Goal: Task Accomplishment & Management: Complete application form

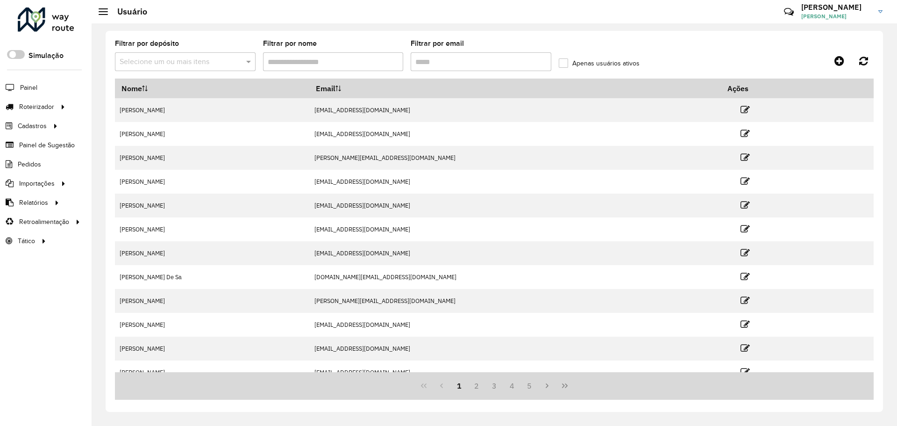
drag, startPoint x: 357, startPoint y: 61, endPoint x: 376, endPoint y: 60, distance: 19.7
click at [357, 61] on input "Filtrar por nome" at bounding box center [333, 61] width 141 height 19
click at [455, 57] on input "Filtrar por email" at bounding box center [481, 61] width 141 height 19
click at [326, 63] on input "Filtrar por nome" at bounding box center [333, 61] width 141 height 19
click at [837, 62] on icon at bounding box center [840, 60] width 10 height 11
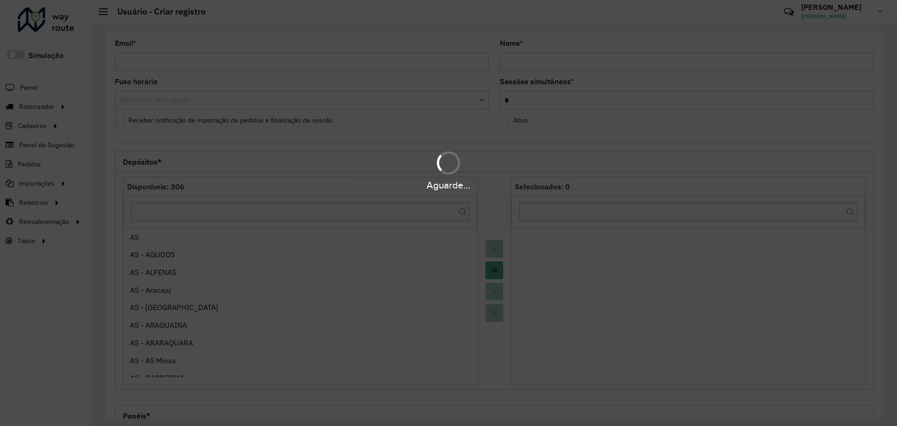
click at [266, 62] on div "Aguarde..." at bounding box center [448, 213] width 897 height 426
click at [204, 63] on div "Aguarde..." at bounding box center [448, 213] width 897 height 426
click at [159, 62] on div "Aguarde..." at bounding box center [448, 213] width 897 height 426
click at [208, 60] on div "Aguarde..." at bounding box center [448, 213] width 897 height 426
click at [259, 61] on div "Aguarde..." at bounding box center [448, 213] width 897 height 426
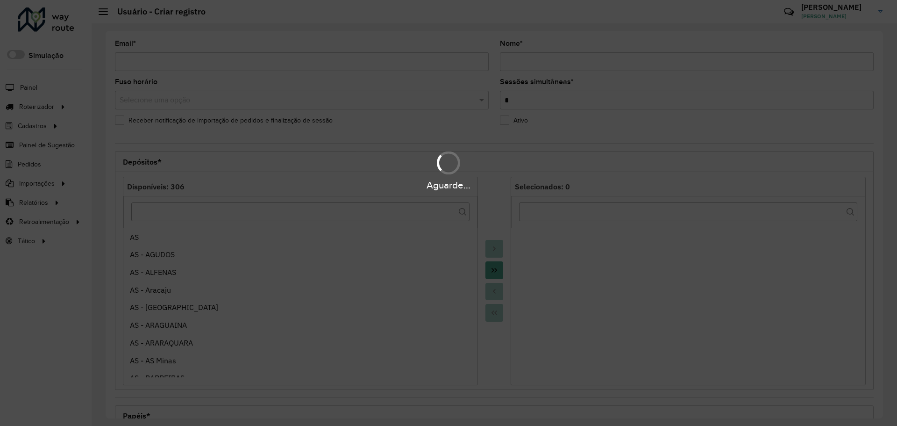
click at [322, 60] on hb-app "Aguarde... Pop-up bloqueado! Seu navegador bloqueou automáticamente a abertura …" at bounding box center [448, 213] width 897 height 426
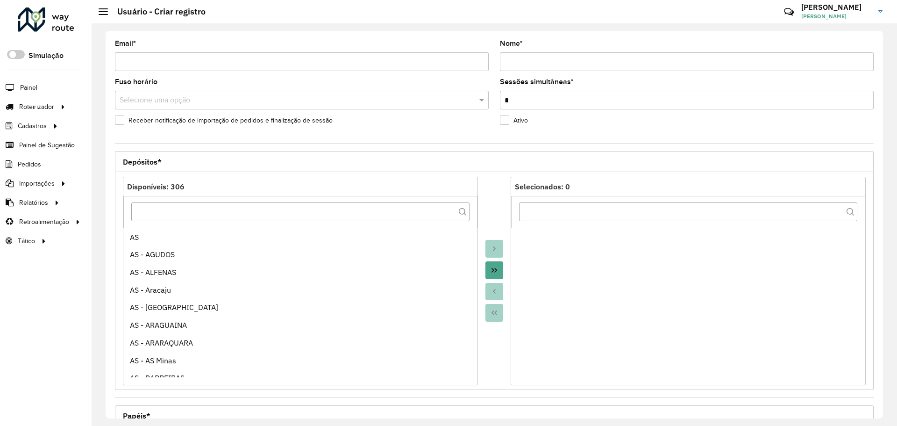
click at [327, 63] on input "Email *" at bounding box center [302, 61] width 374 height 19
paste input "**********"
type input "**********"
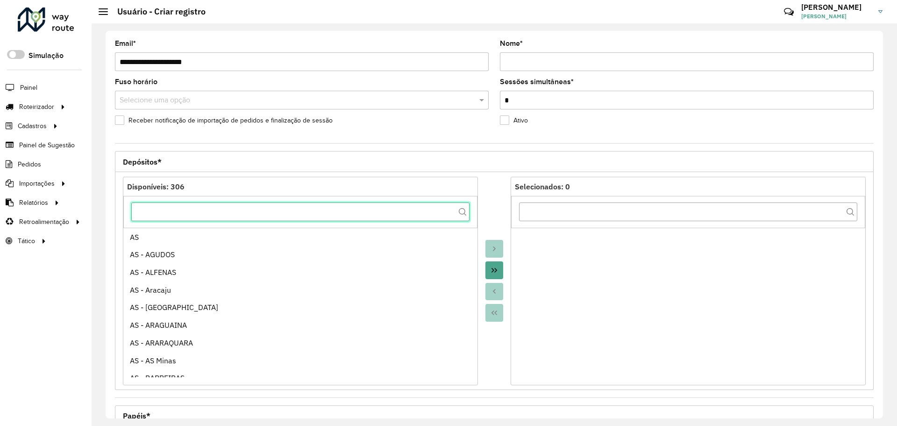
click at [326, 217] on input "text" at bounding box center [300, 211] width 338 height 19
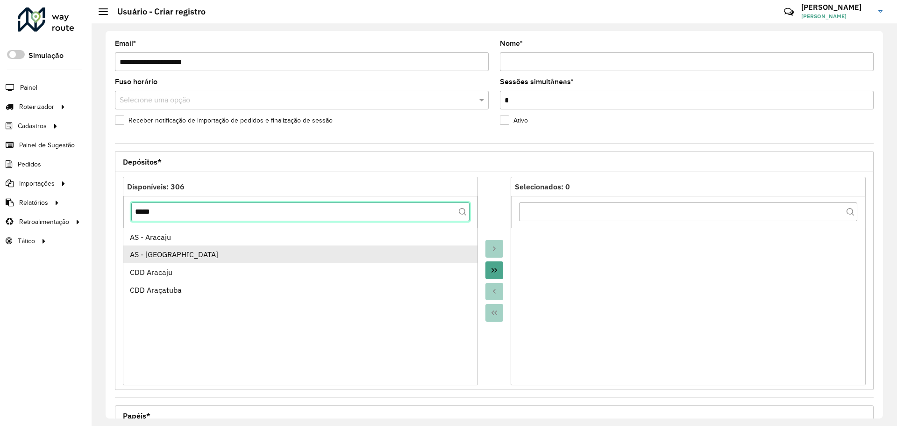
type input "*****"
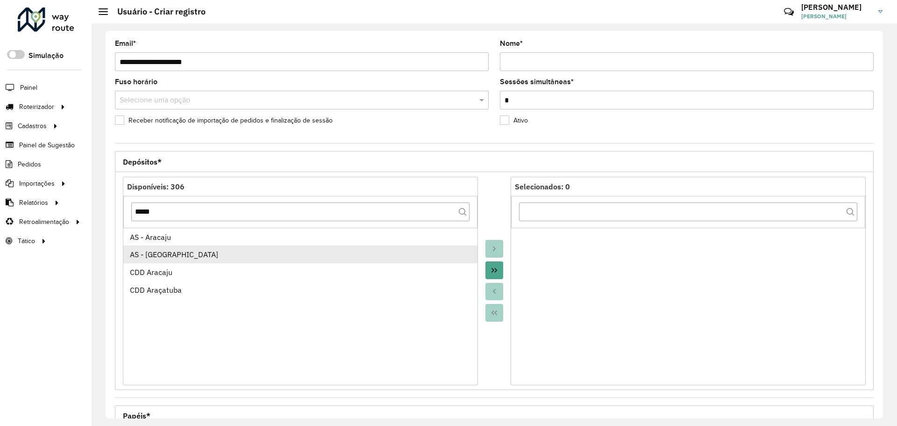
click at [285, 255] on div "AS - [GEOGRAPHIC_DATA]" at bounding box center [301, 254] width 342 height 11
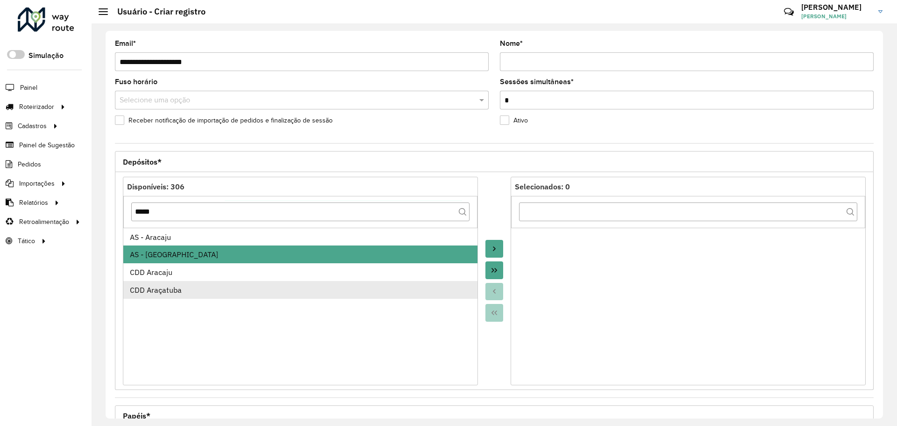
click at [279, 297] on li "CDD Araçatuba" at bounding box center [300, 290] width 354 height 18
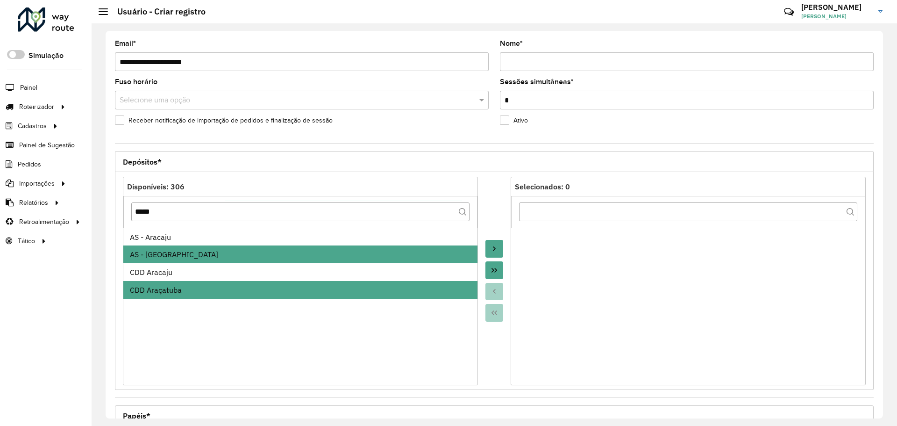
click at [494, 247] on icon "Move to Target" at bounding box center [494, 248] width 7 height 7
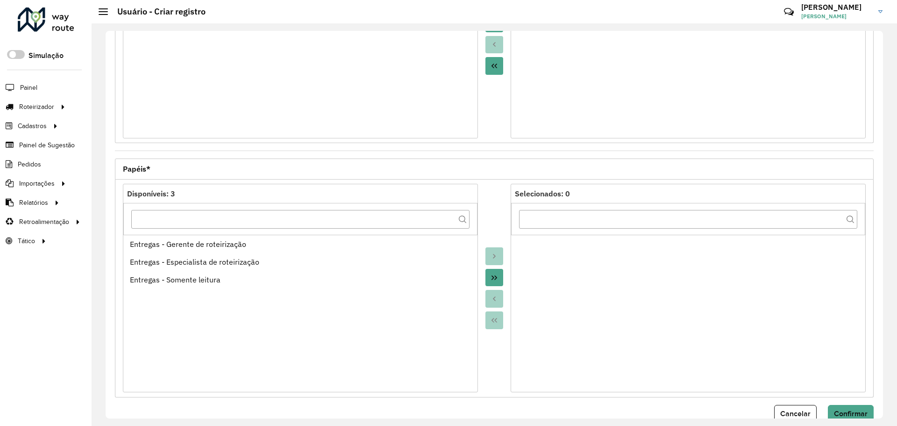
scroll to position [268, 0]
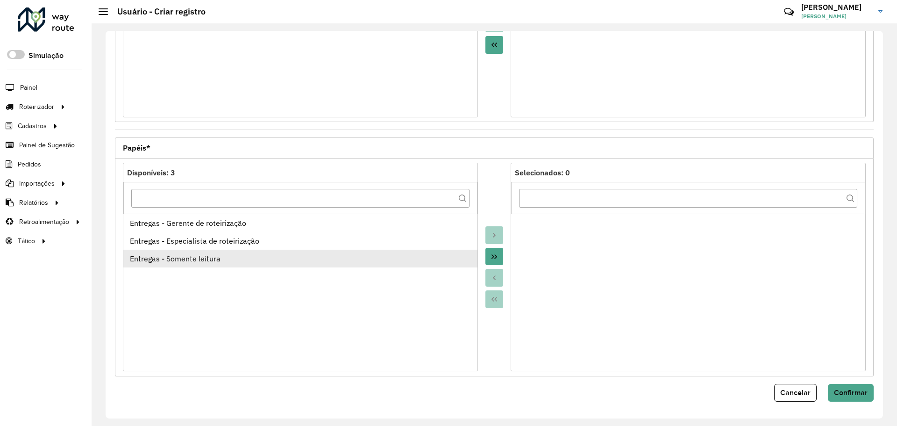
click at [305, 266] on li "Entregas - Somente leitura" at bounding box center [300, 259] width 354 height 18
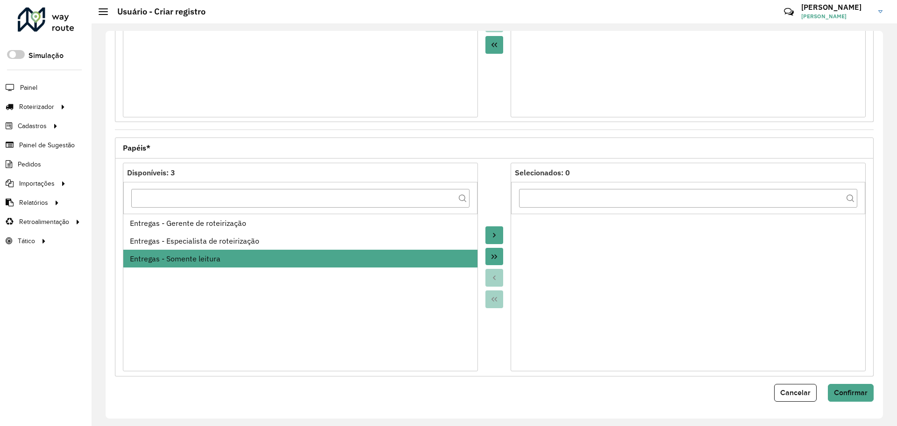
click at [495, 235] on icon "Move to Target" at bounding box center [494, 234] width 7 height 7
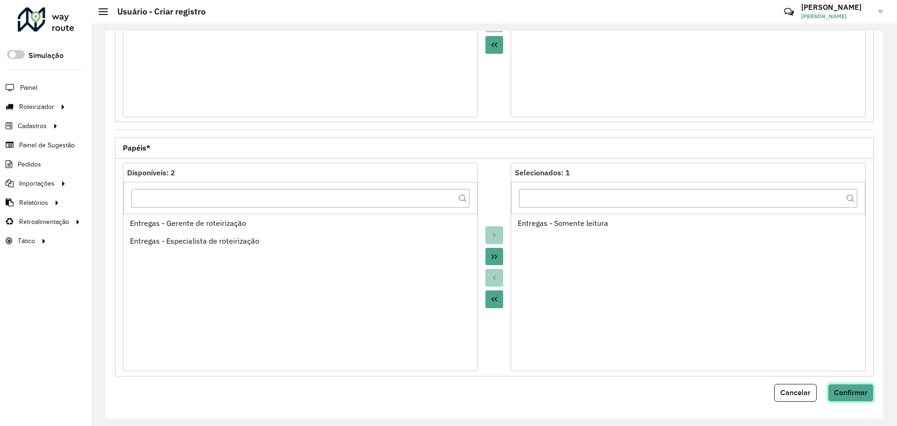
click at [849, 390] on span "Confirmar" at bounding box center [851, 392] width 34 height 8
